Goal: Find contact information: Find contact information

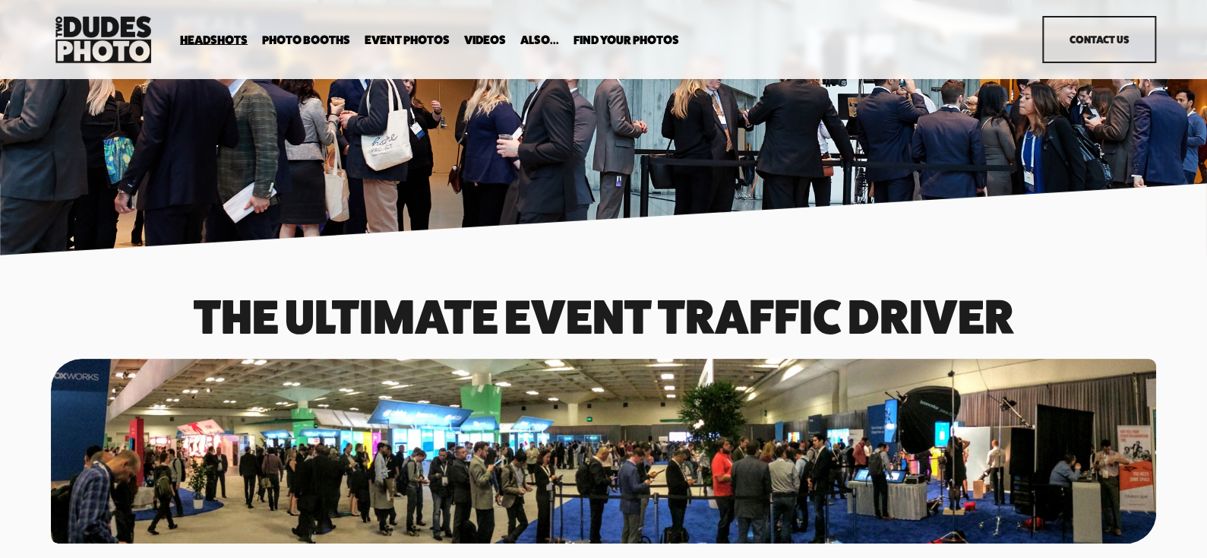
click at [1098, 33] on link "Contact Us" at bounding box center [1099, 39] width 114 height 47
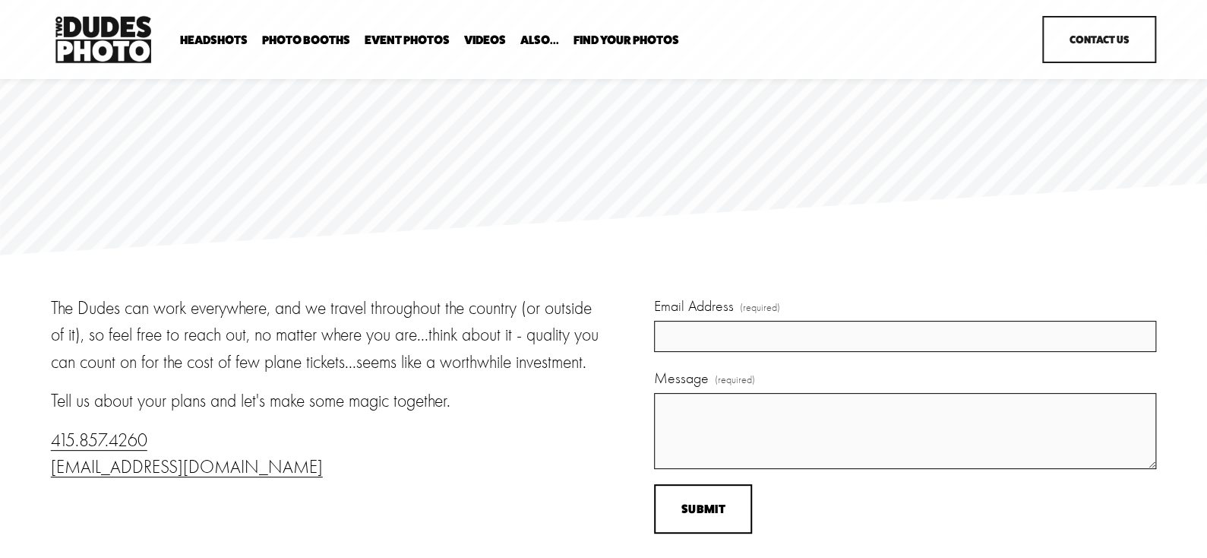
click at [203, 40] on span "Headshots" at bounding box center [214, 40] width 68 height 12
click at [223, 30] on div "Headshots Expo Headshots In Your Office Executive / VIP Portraits" at bounding box center [535, 39] width 968 height 55
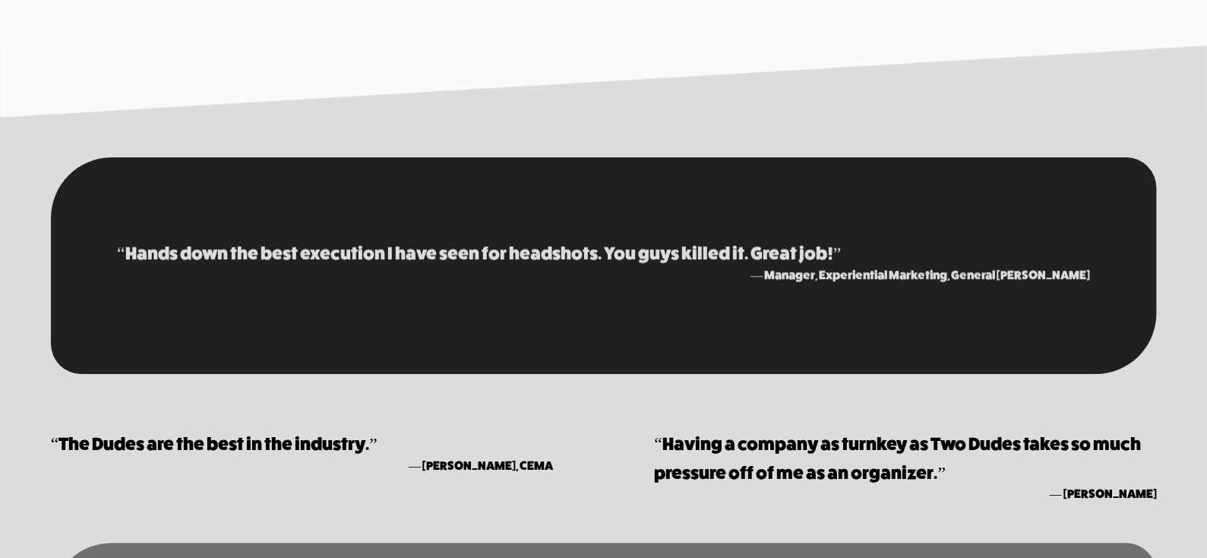
scroll to position [3039, 0]
